Goal: Entertainment & Leisure: Consume media (video, audio)

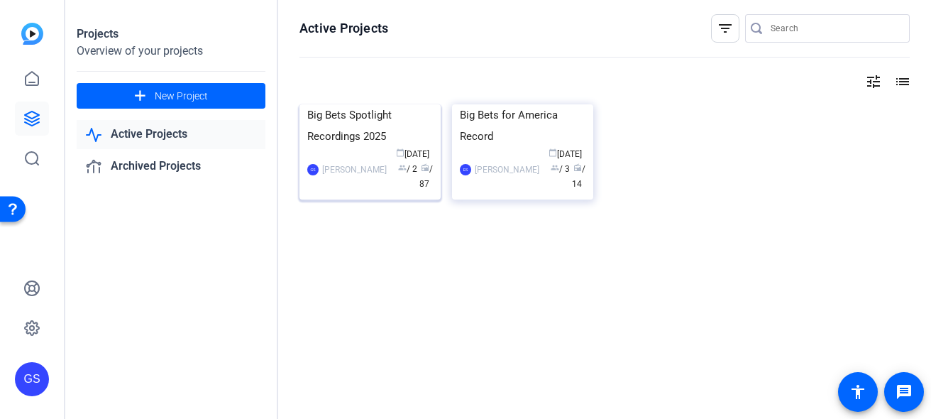
click at [361, 147] on div "Big Bets Spotlight Recordings 2025" at bounding box center [370, 125] width 126 height 43
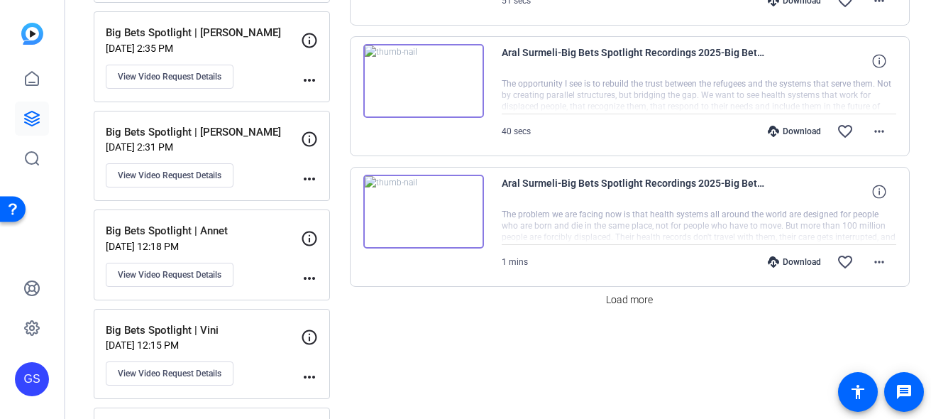
scroll to position [1243, 0]
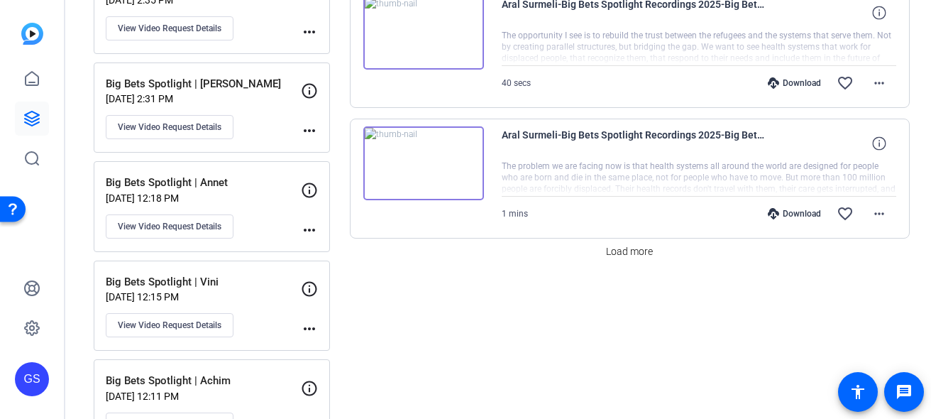
click at [255, 199] on p "[DATE] 12:18 PM" at bounding box center [203, 197] width 195 height 11
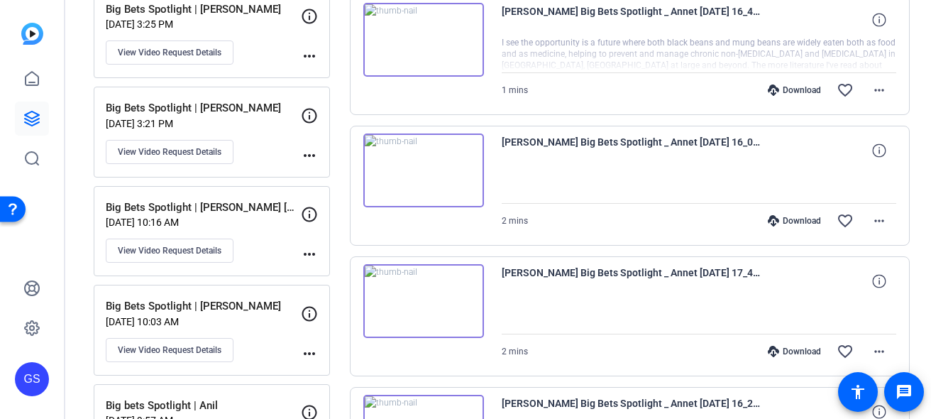
scroll to position [6, 0]
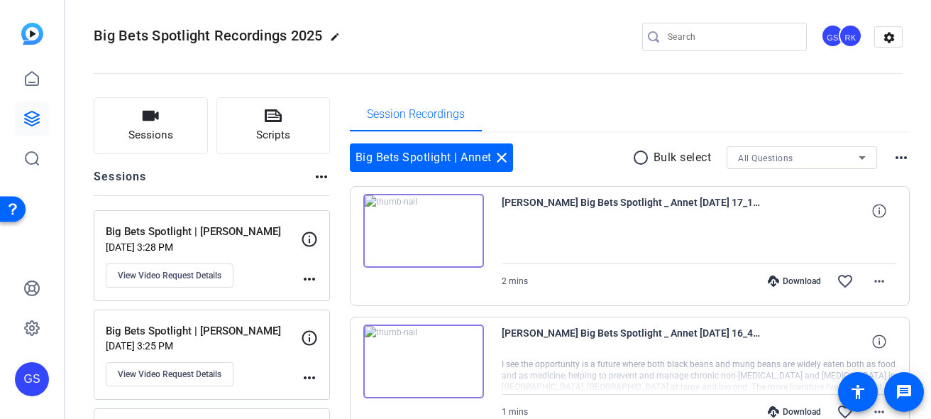
click at [424, 234] on img at bounding box center [423, 231] width 121 height 74
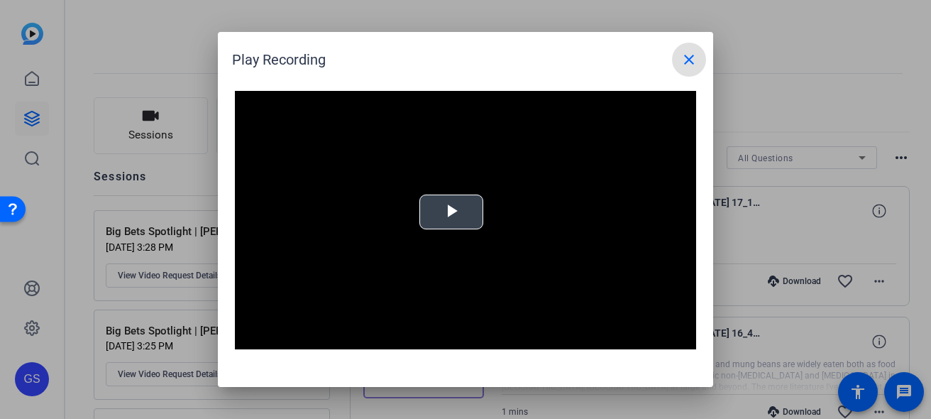
click at [451, 212] on span "Video Player" at bounding box center [451, 212] width 0 height 0
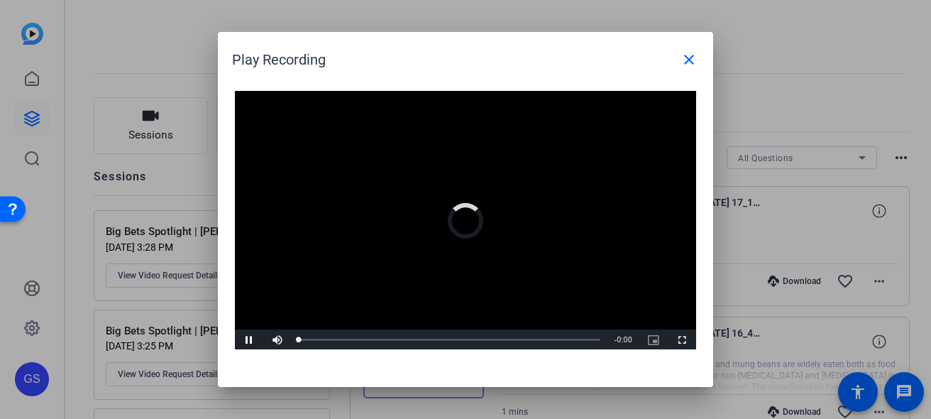
scroll to position [1, 0]
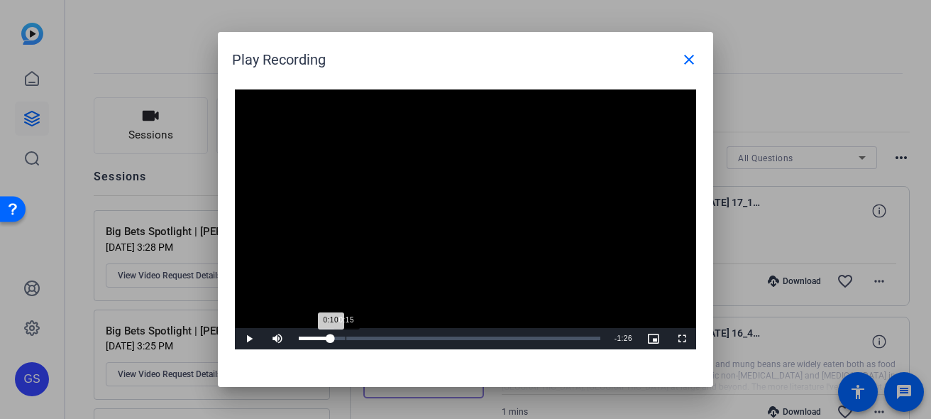
drag, startPoint x: 314, startPoint y: 335, endPoint x: 345, endPoint y: 339, distance: 30.8
click at [345, 339] on div "Loaded : 0% 0:15 0:10" at bounding box center [450, 338] width 302 height 4
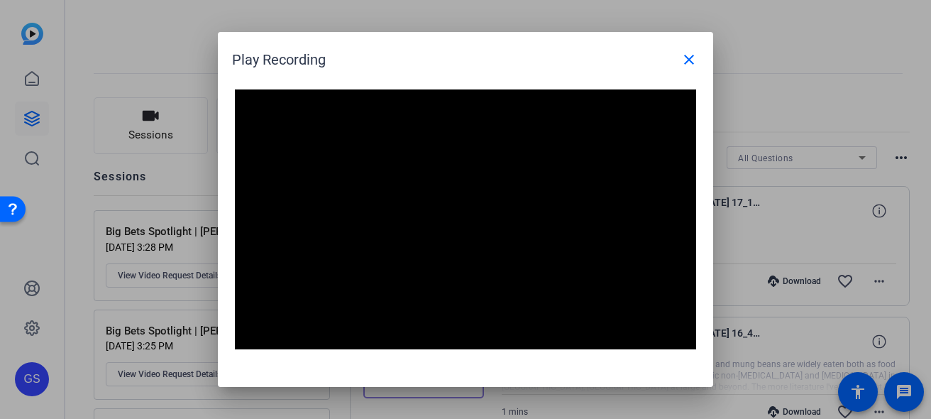
click at [575, 38] on h1 "Play Recording close" at bounding box center [465, 54] width 495 height 45
click at [682, 55] on mat-icon "close" at bounding box center [689, 59] width 17 height 17
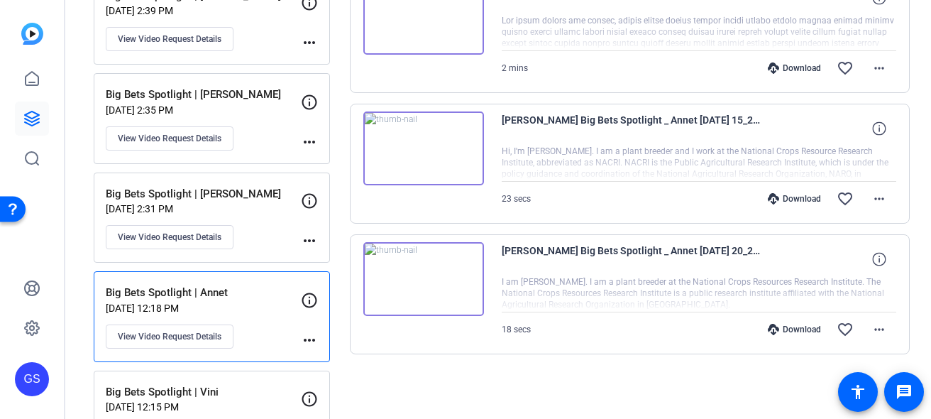
scroll to position [1132, 0]
click at [428, 288] on img at bounding box center [423, 280] width 121 height 74
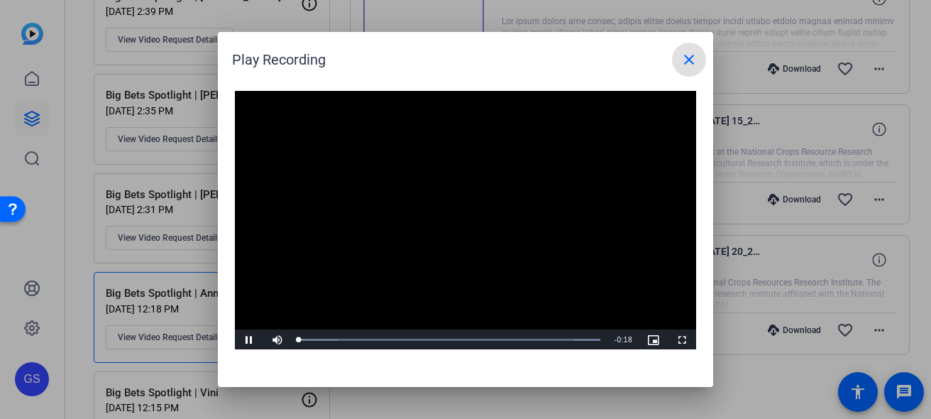
click at [441, 209] on video "Video Player" at bounding box center [465, 221] width 461 height 260
click at [248, 340] on span "Video Player" at bounding box center [249, 340] width 28 height 0
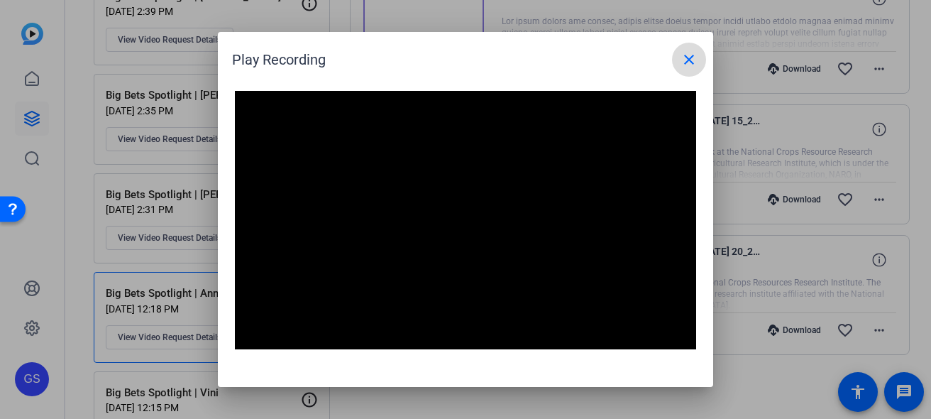
click at [698, 65] on span at bounding box center [689, 60] width 34 height 34
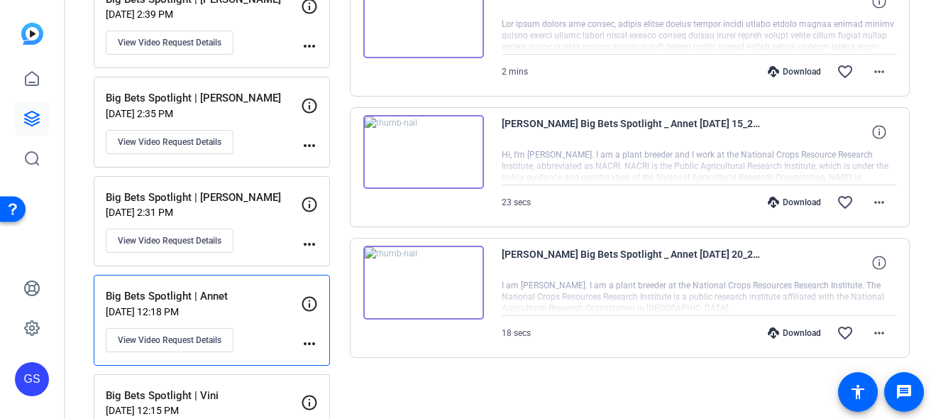
scroll to position [1129, 0]
click at [424, 147] on img at bounding box center [423, 152] width 121 height 74
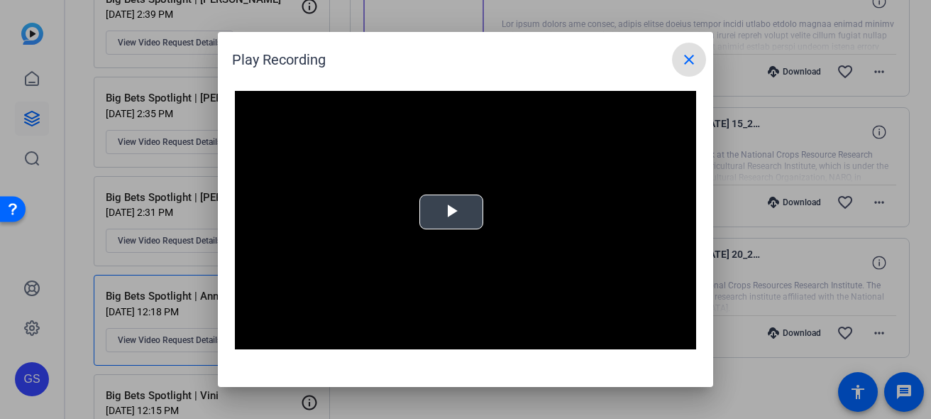
click at [451, 212] on span "Video Player" at bounding box center [451, 212] width 0 height 0
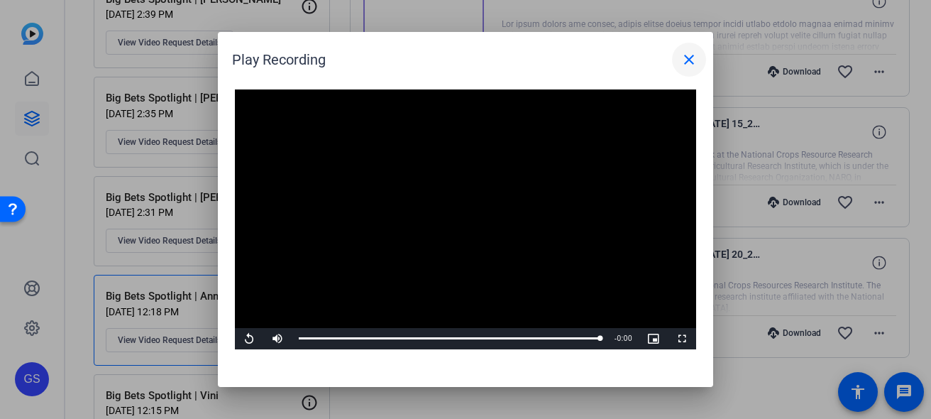
click at [689, 59] on mat-icon "close" at bounding box center [689, 59] width 17 height 17
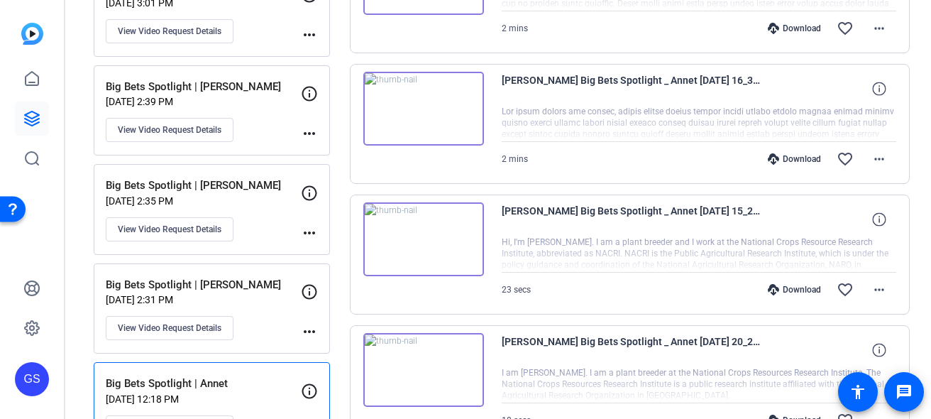
scroll to position [1039, 0]
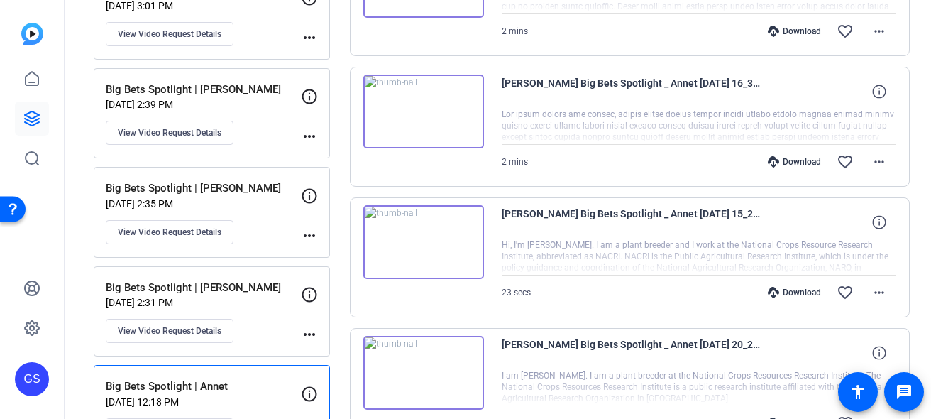
click at [413, 109] on img at bounding box center [423, 112] width 121 height 74
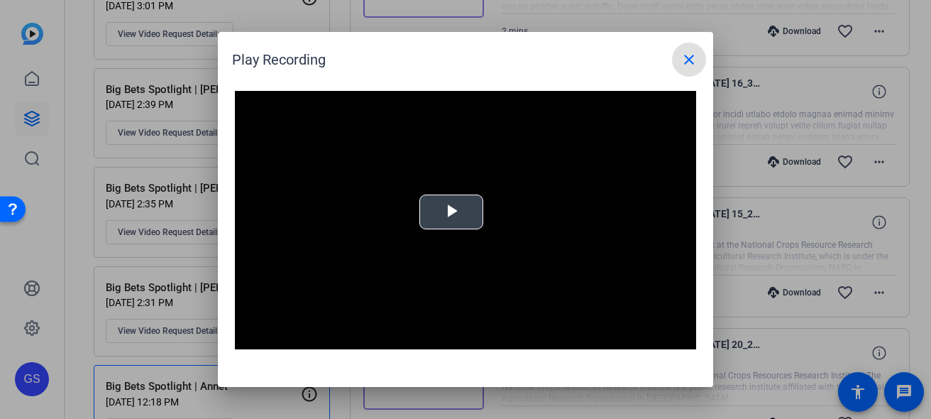
click at [451, 212] on span "Video Player" at bounding box center [451, 212] width 0 height 0
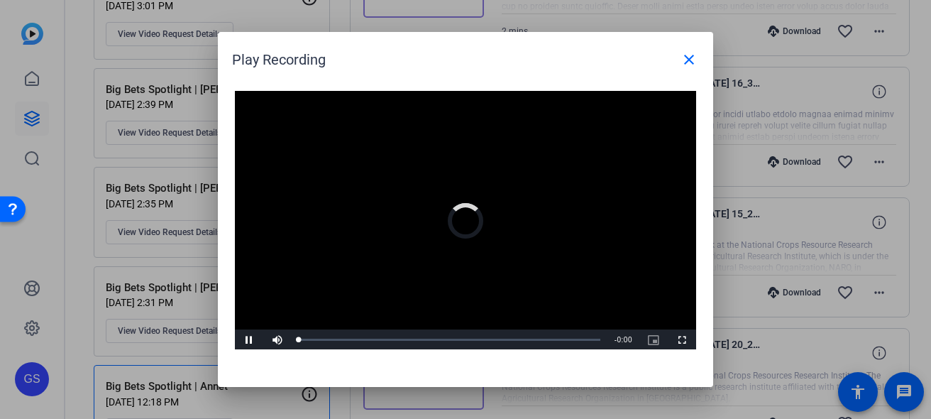
scroll to position [1, 0]
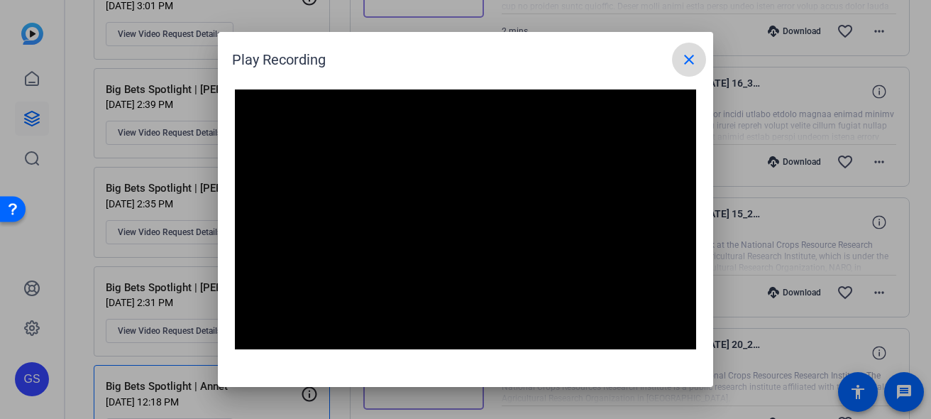
click at [693, 58] on mat-icon "close" at bounding box center [689, 59] width 17 height 17
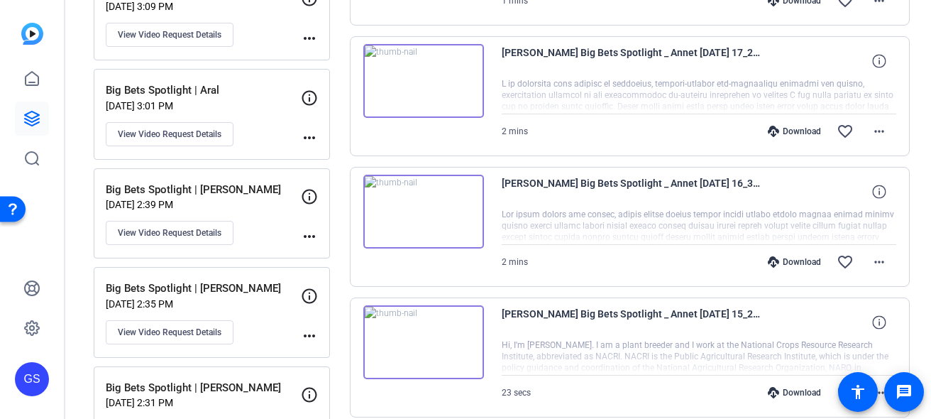
scroll to position [936, 0]
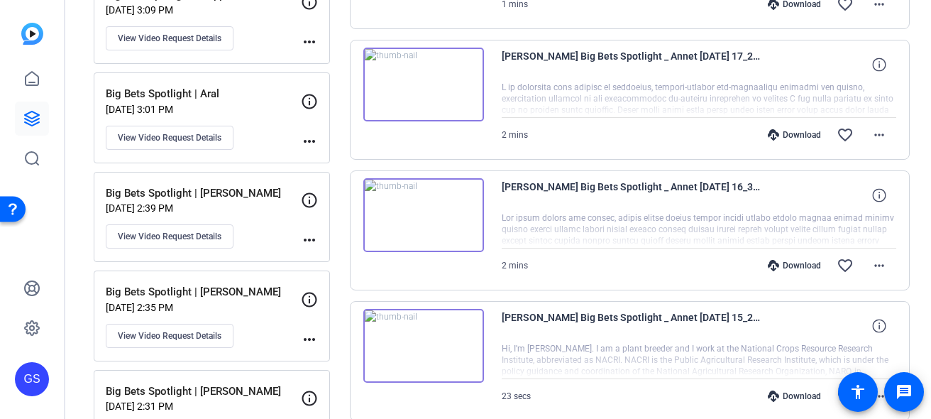
click at [270, 120] on div "Big Bets Spotlight | Aral [DATE] 3:01 PM View Video Request Details" at bounding box center [203, 118] width 195 height 64
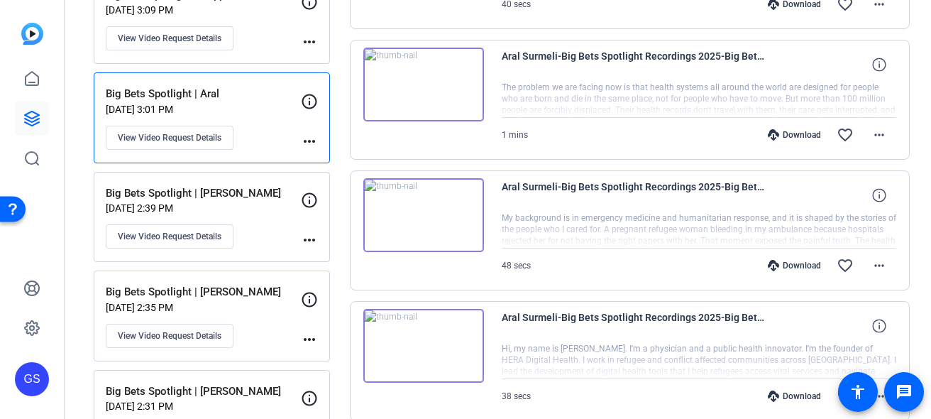
scroll to position [920, 0]
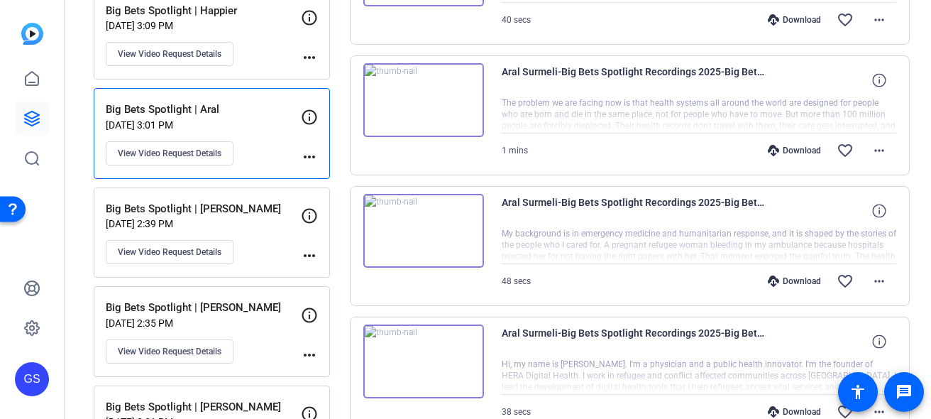
click at [419, 368] on img at bounding box center [423, 361] width 121 height 74
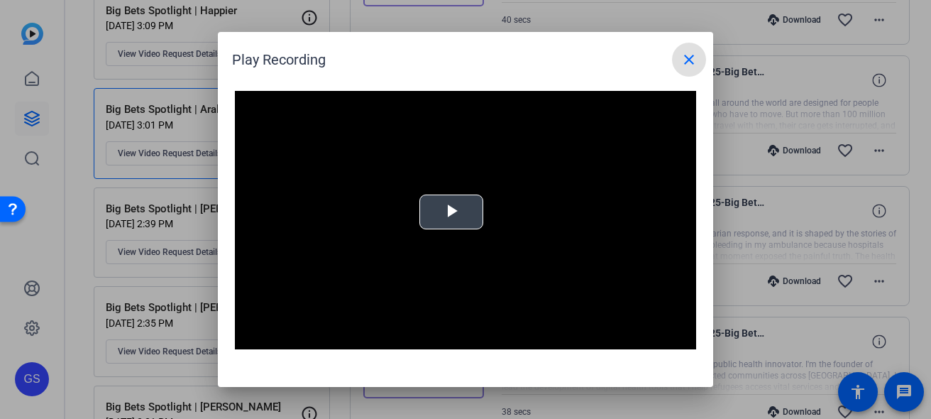
click at [441, 219] on div "Video Player is loading. Play Video Play Mute Current Time 0:00 / Duration -:- …" at bounding box center [465, 221] width 461 height 260
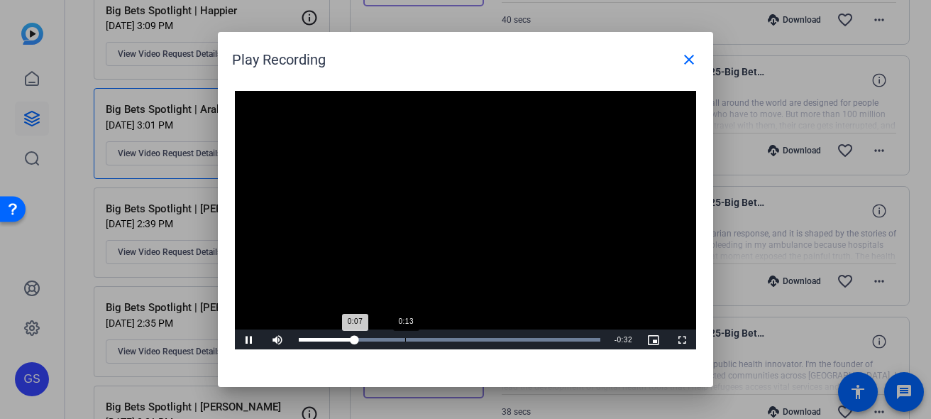
click at [415, 339] on div "Loaded : 100.00% 0:13 0:07" at bounding box center [450, 340] width 302 height 4
click at [510, 336] on div "Loaded : 100.00% 0:26 0:19" at bounding box center [450, 339] width 316 height 21
click at [577, 402] on div at bounding box center [465, 209] width 931 height 419
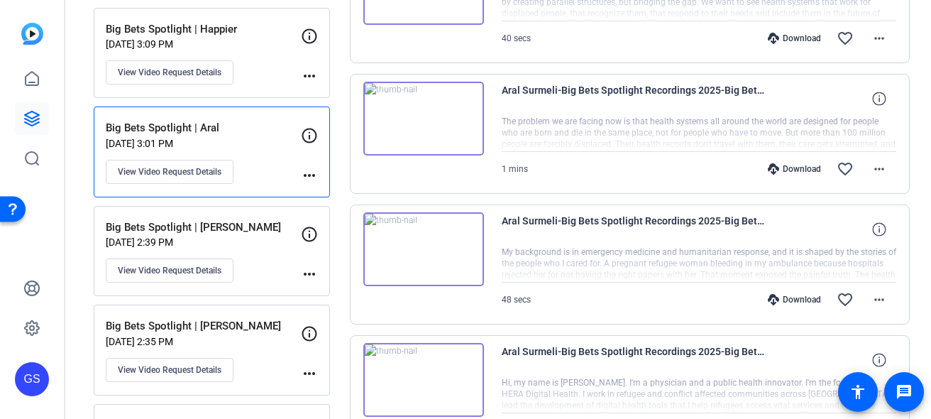
scroll to position [901, 0]
click at [613, 165] on div "1 mins Download favorite_border more_horiz" at bounding box center [699, 170] width 395 height 34
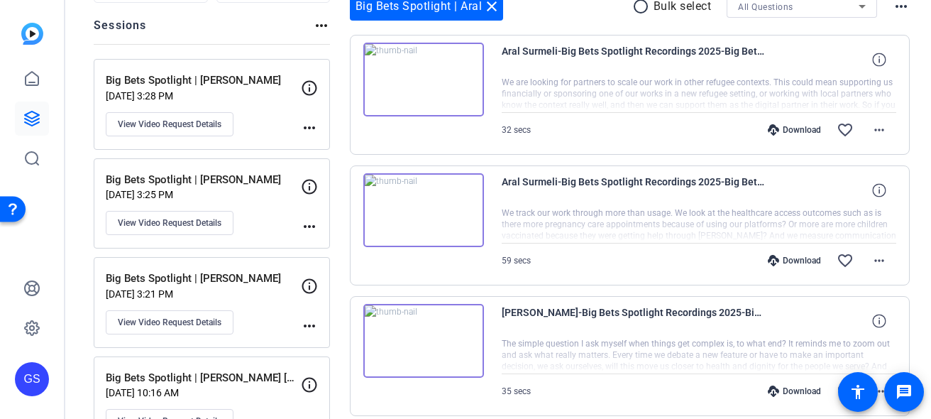
scroll to position [0, 0]
